Goal: Navigation & Orientation: Understand site structure

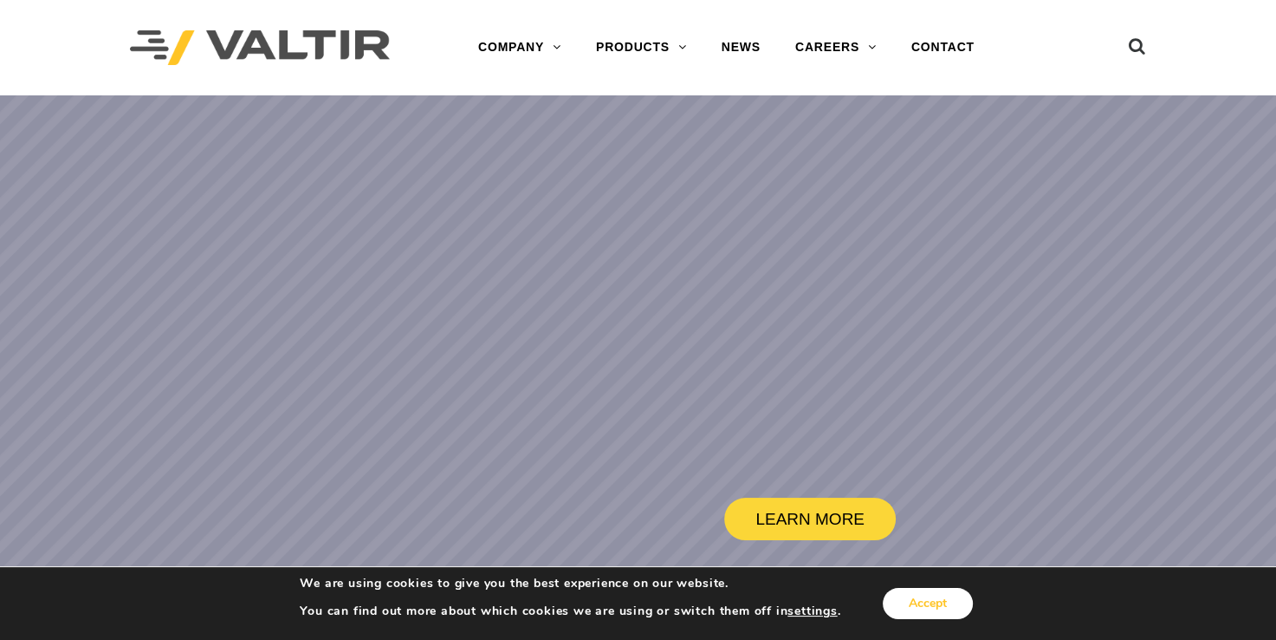
click at [925, 609] on button "Accept" at bounding box center [928, 603] width 90 height 31
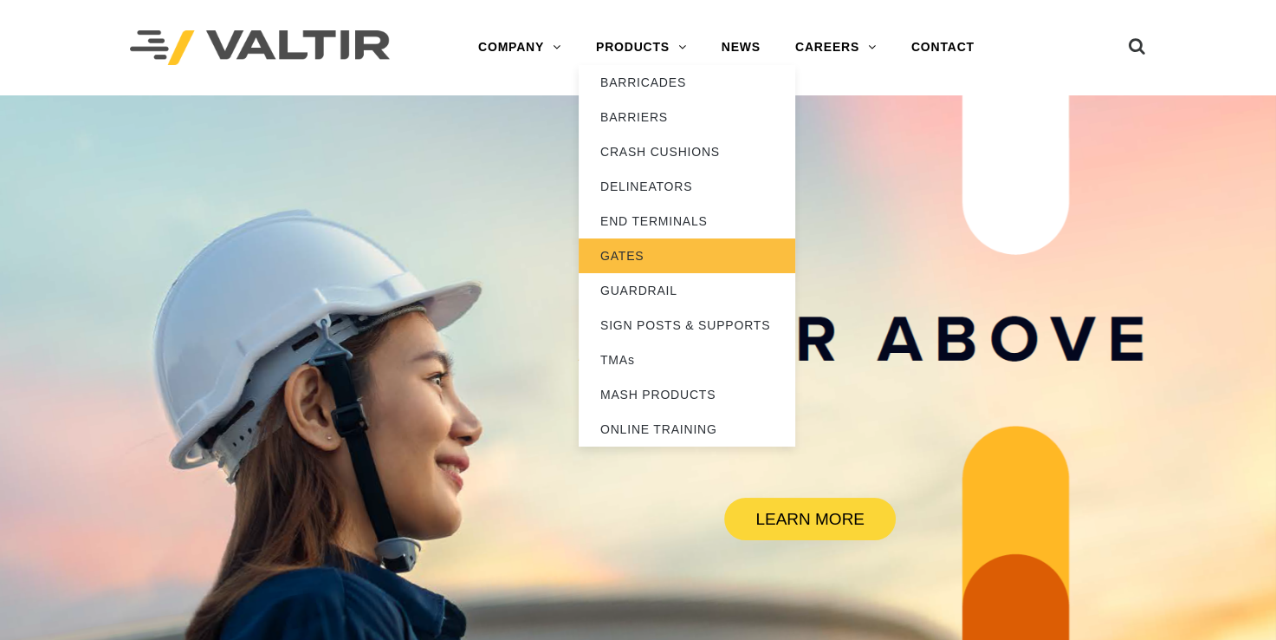
click at [648, 255] on link "GATES" at bounding box center [687, 255] width 217 height 35
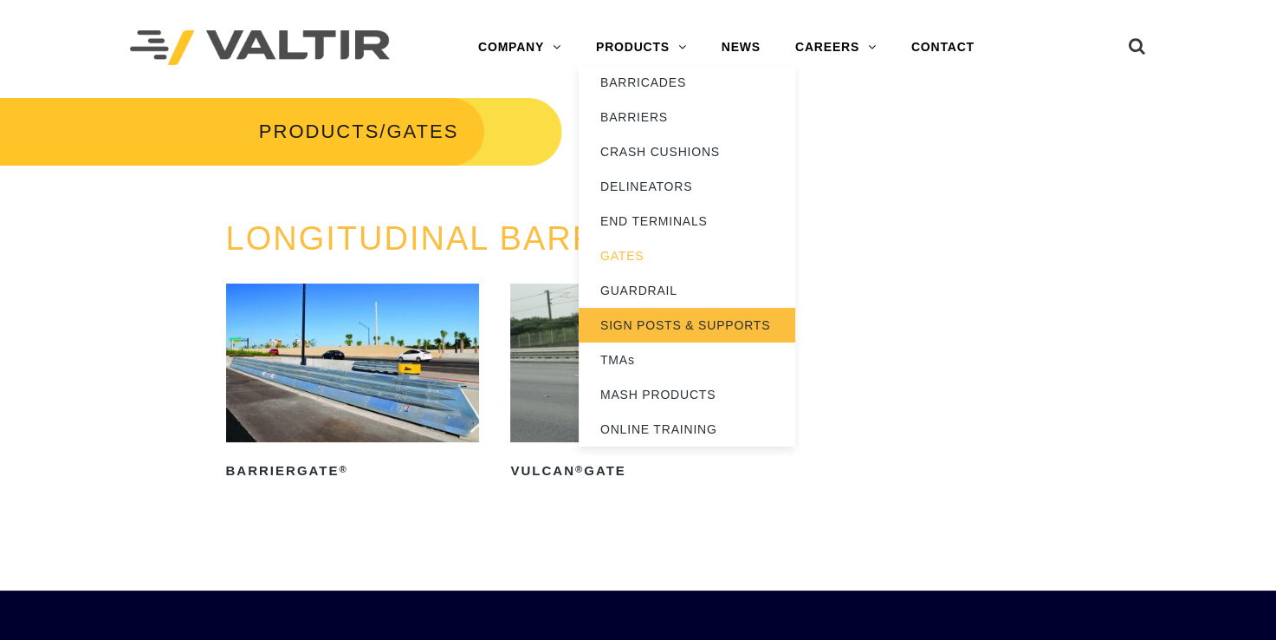
click at [657, 324] on link "SIGN POSTS & SUPPORTS" at bounding box center [687, 325] width 217 height 35
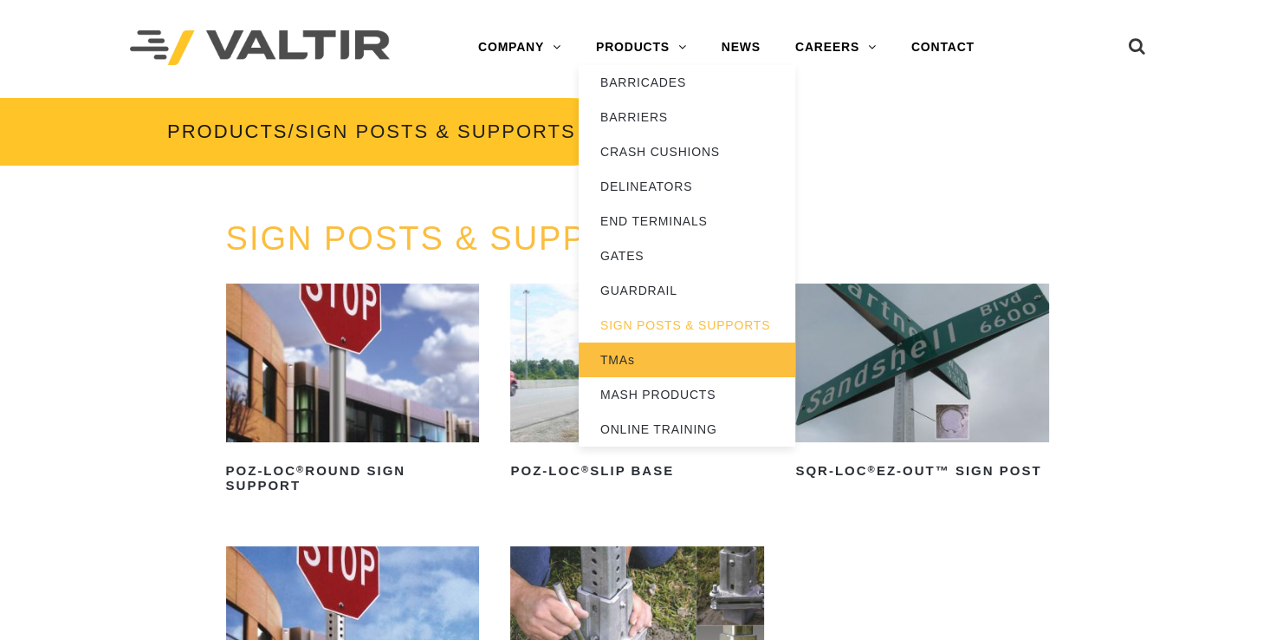
click at [644, 364] on link "TMAs" at bounding box center [687, 359] width 217 height 35
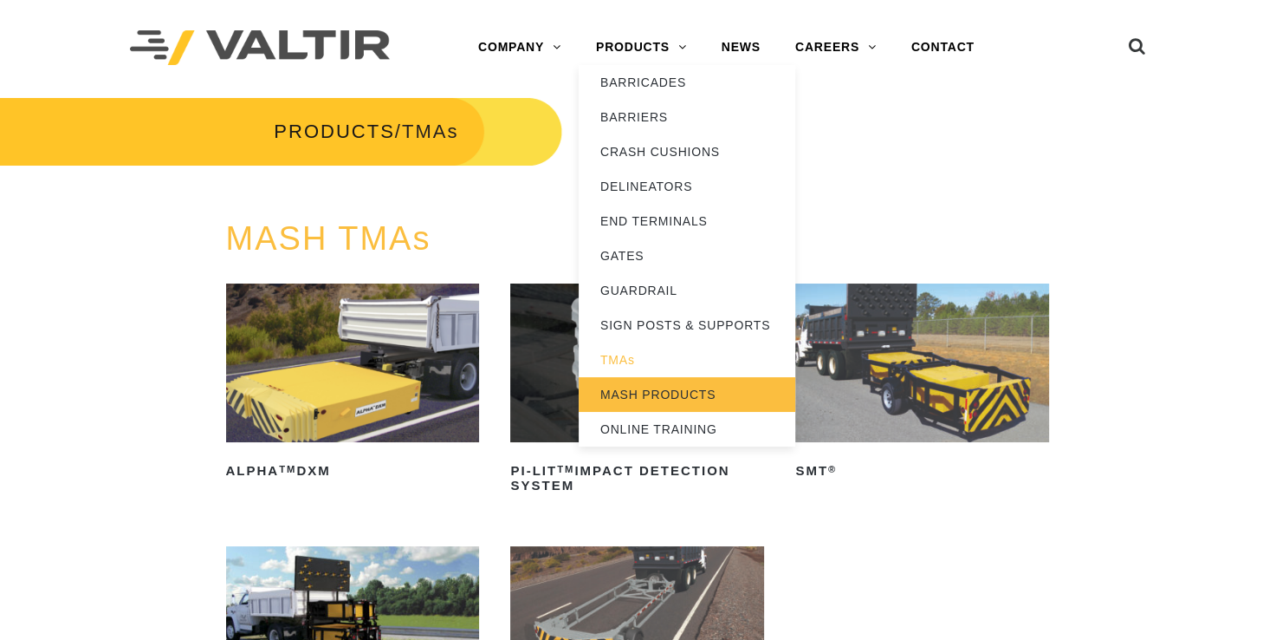
click at [658, 393] on link "MASH PRODUCTS" at bounding box center [687, 394] width 217 height 35
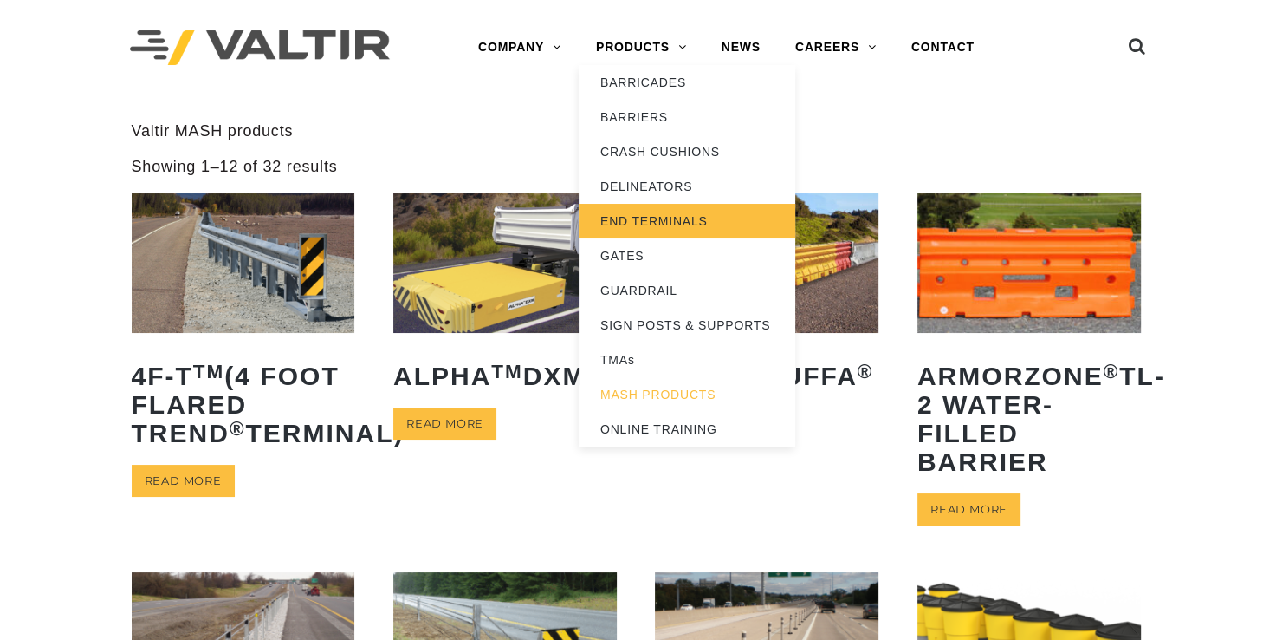
click at [633, 220] on link "END TERMINALS" at bounding box center [687, 221] width 217 height 35
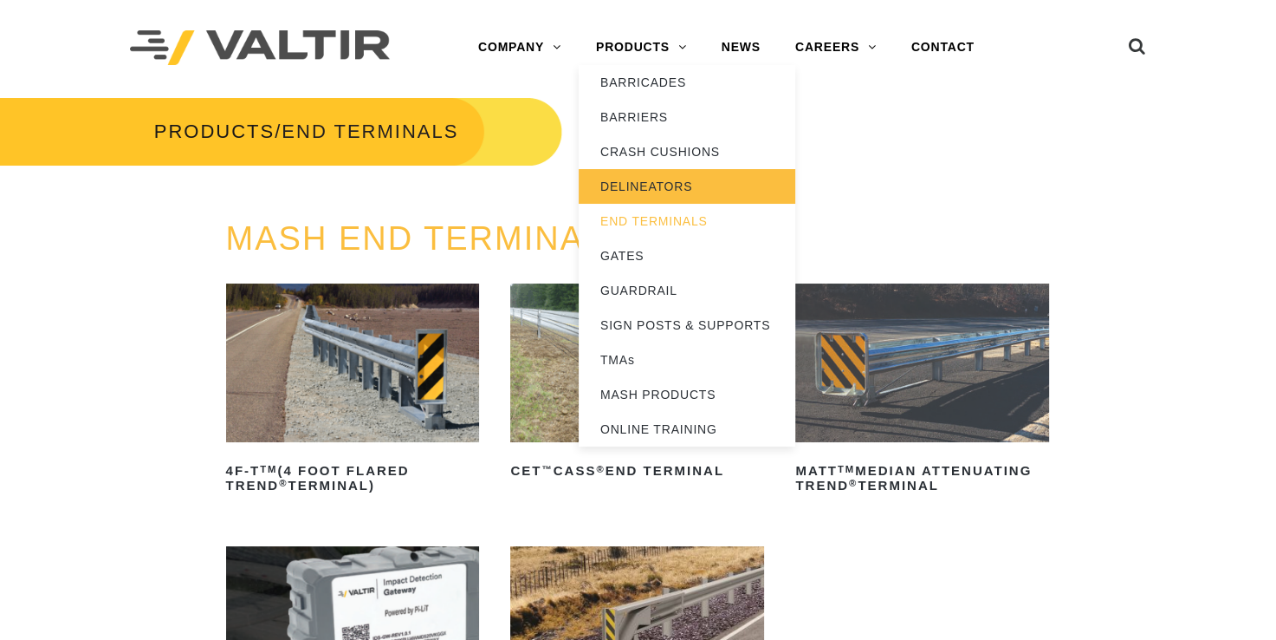
click at [652, 189] on link "DELINEATORS" at bounding box center [687, 186] width 217 height 35
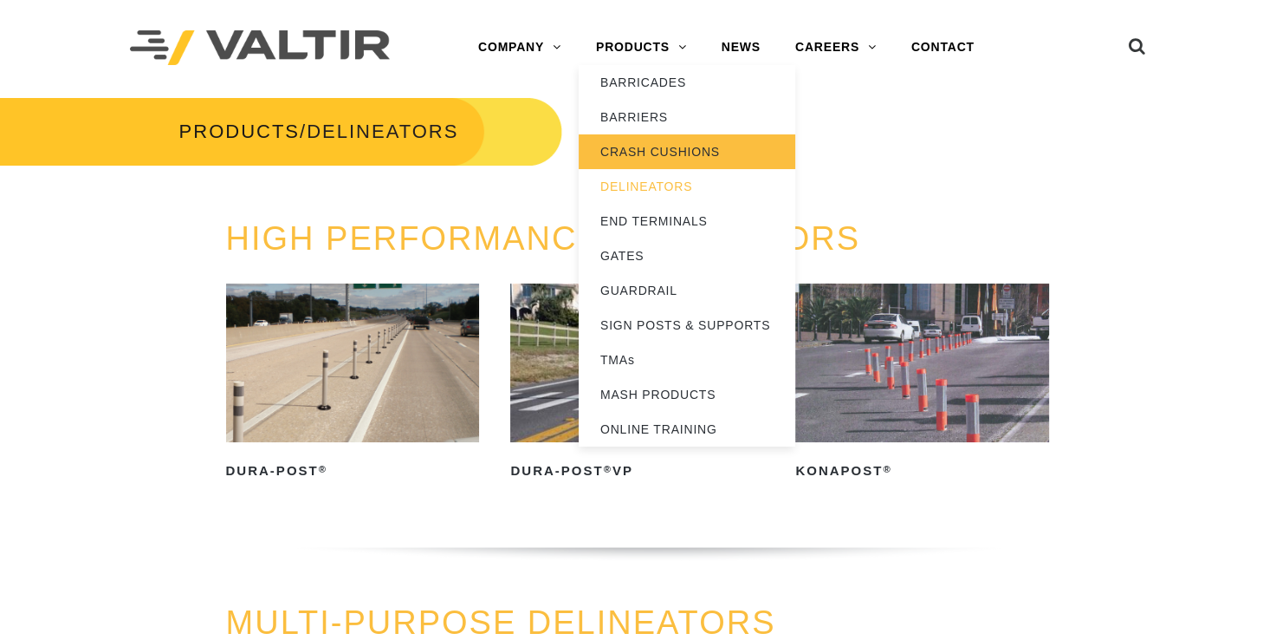
click at [648, 152] on link "CRASH CUSHIONS" at bounding box center [687, 151] width 217 height 35
